Goal: Information Seeking & Learning: Find specific fact

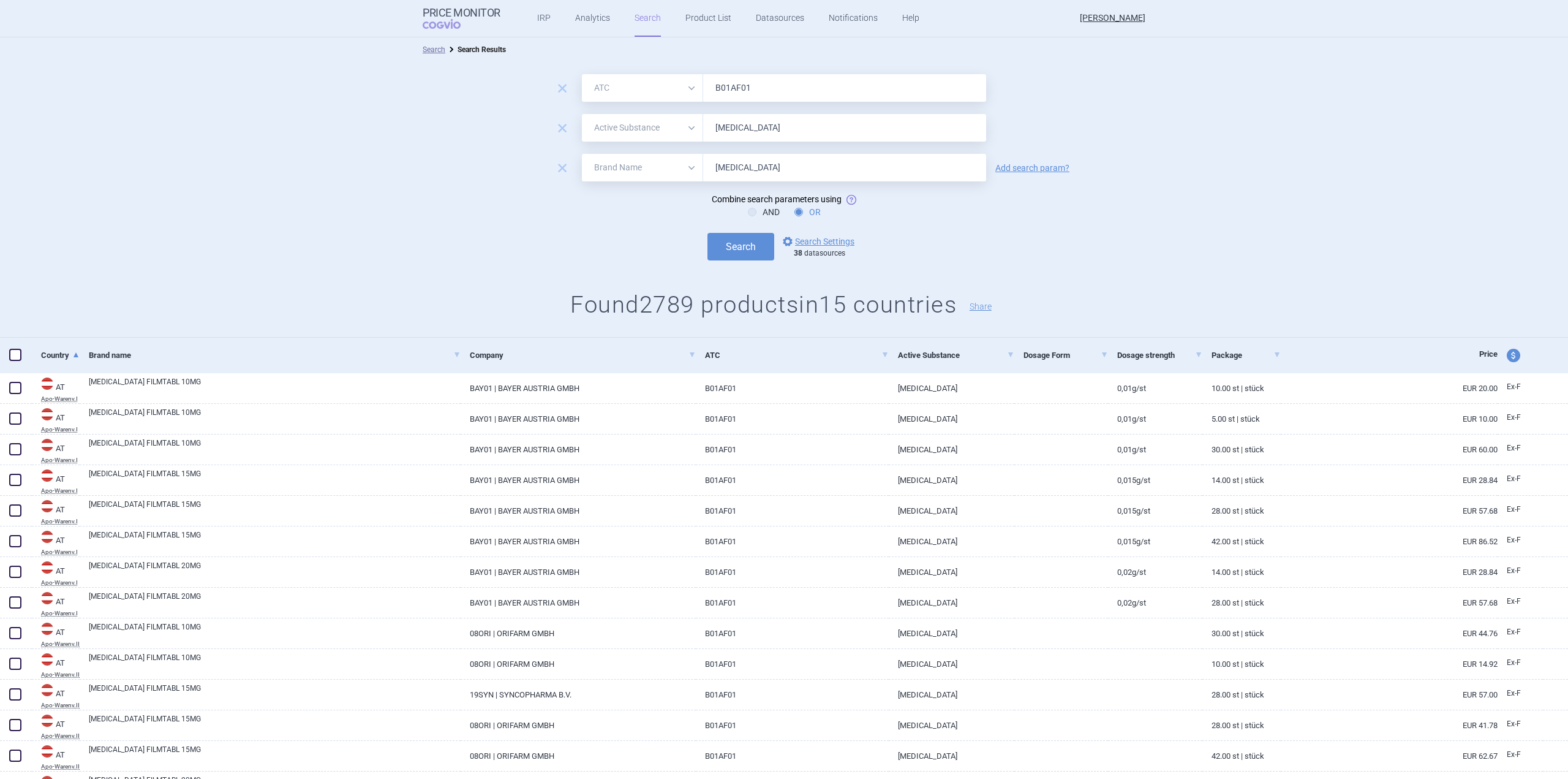
select select "atc"
select select "activeSubstance"
select select "brandName"
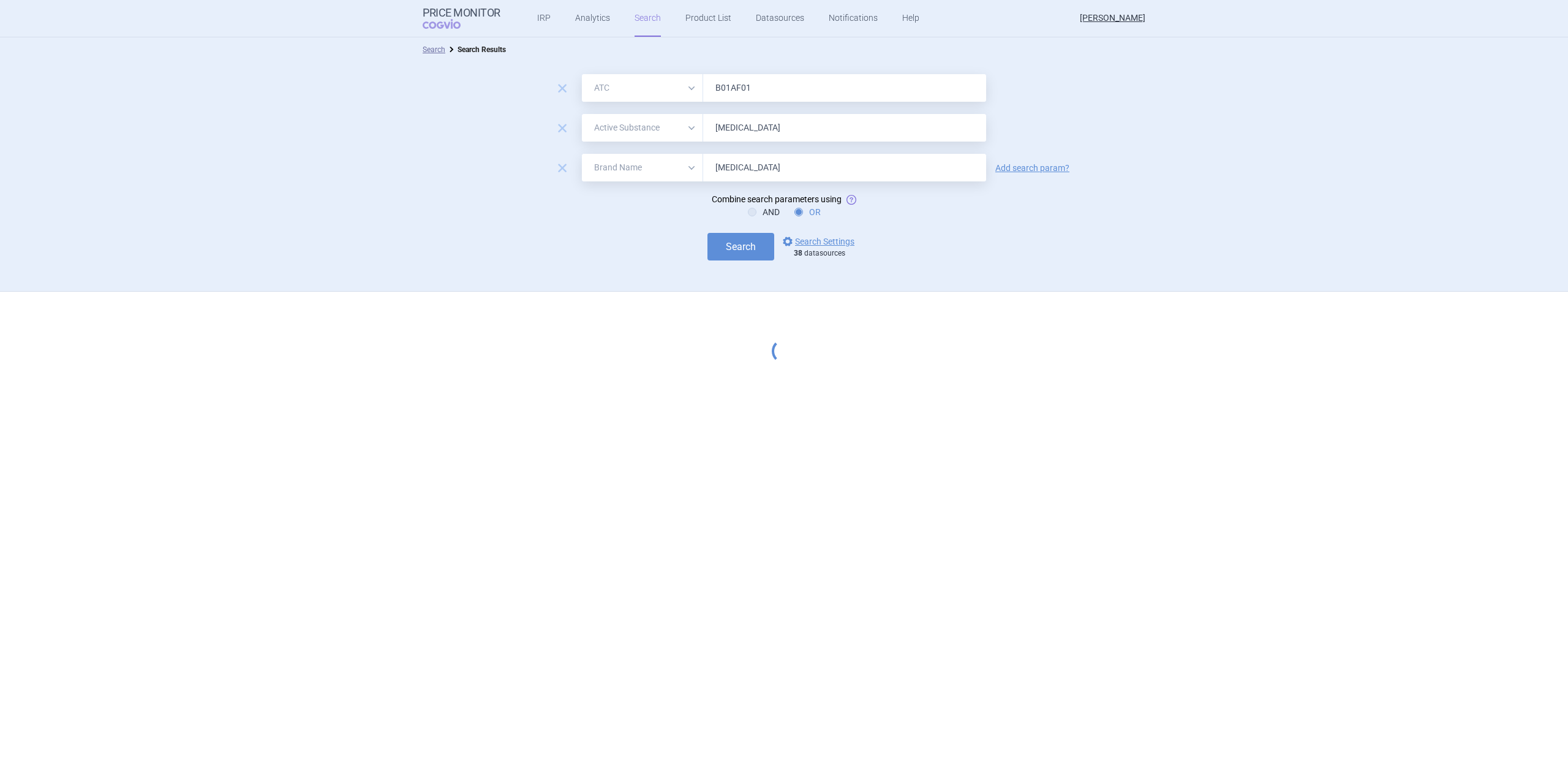
select select "atc"
select select "activeSubstance"
select select "brandName"
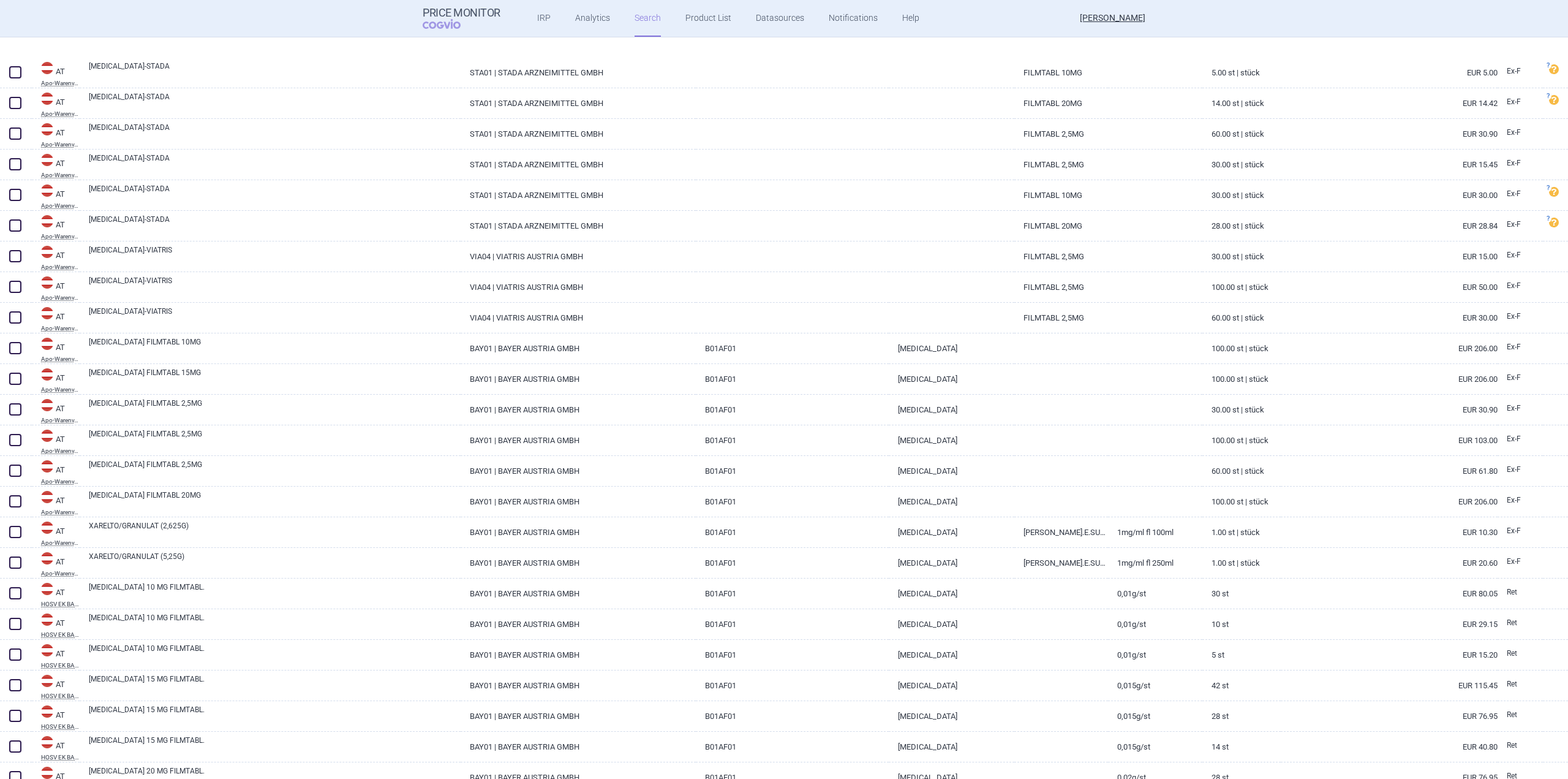
scroll to position [1287, 0]
